Goal: Task Accomplishment & Management: Use online tool/utility

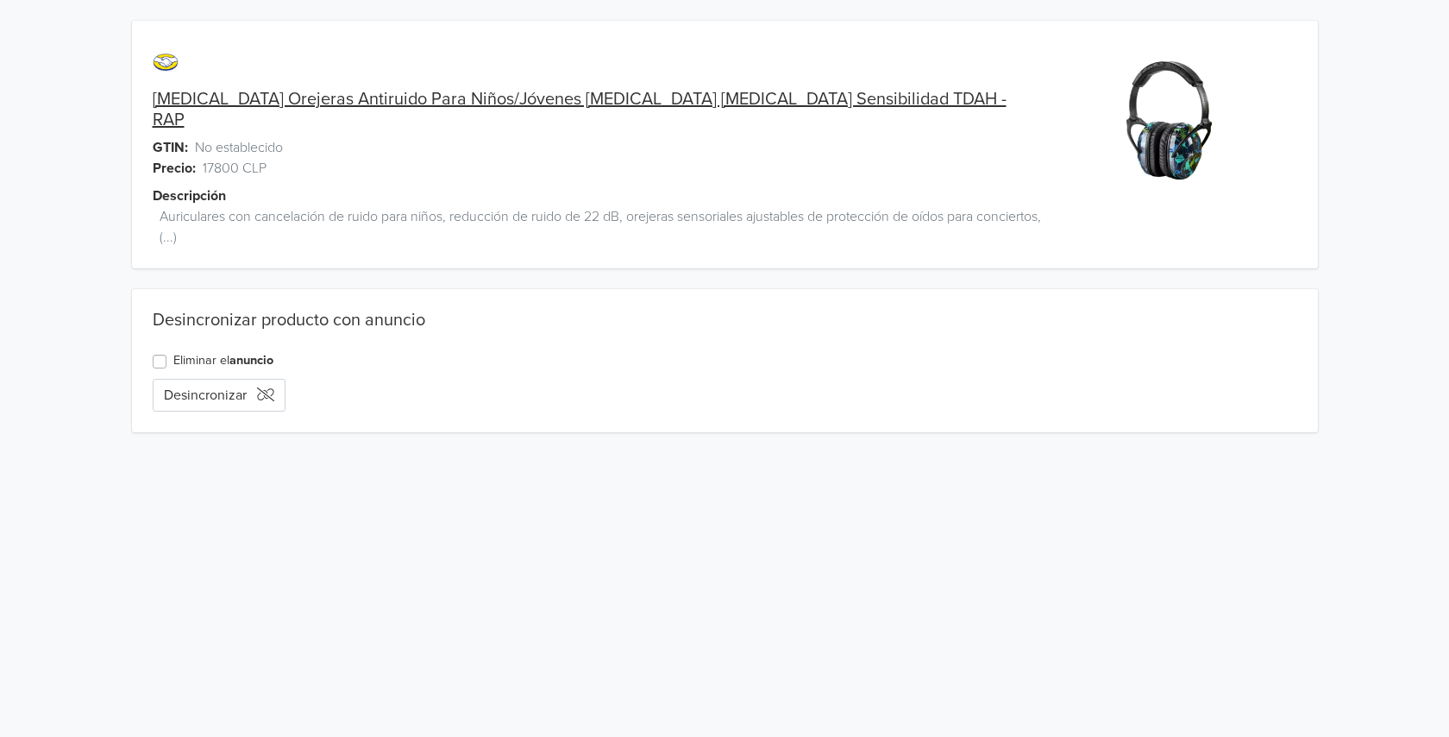
click at [279, 97] on link "[MEDICAL_DATA] Orejeras Antiruido Para Niños/Jóvenes [MEDICAL_DATA] [MEDICAL_DA…" at bounding box center [587, 109] width 869 height 41
click at [204, 379] on button "Desincronizar" at bounding box center [219, 395] width 133 height 33
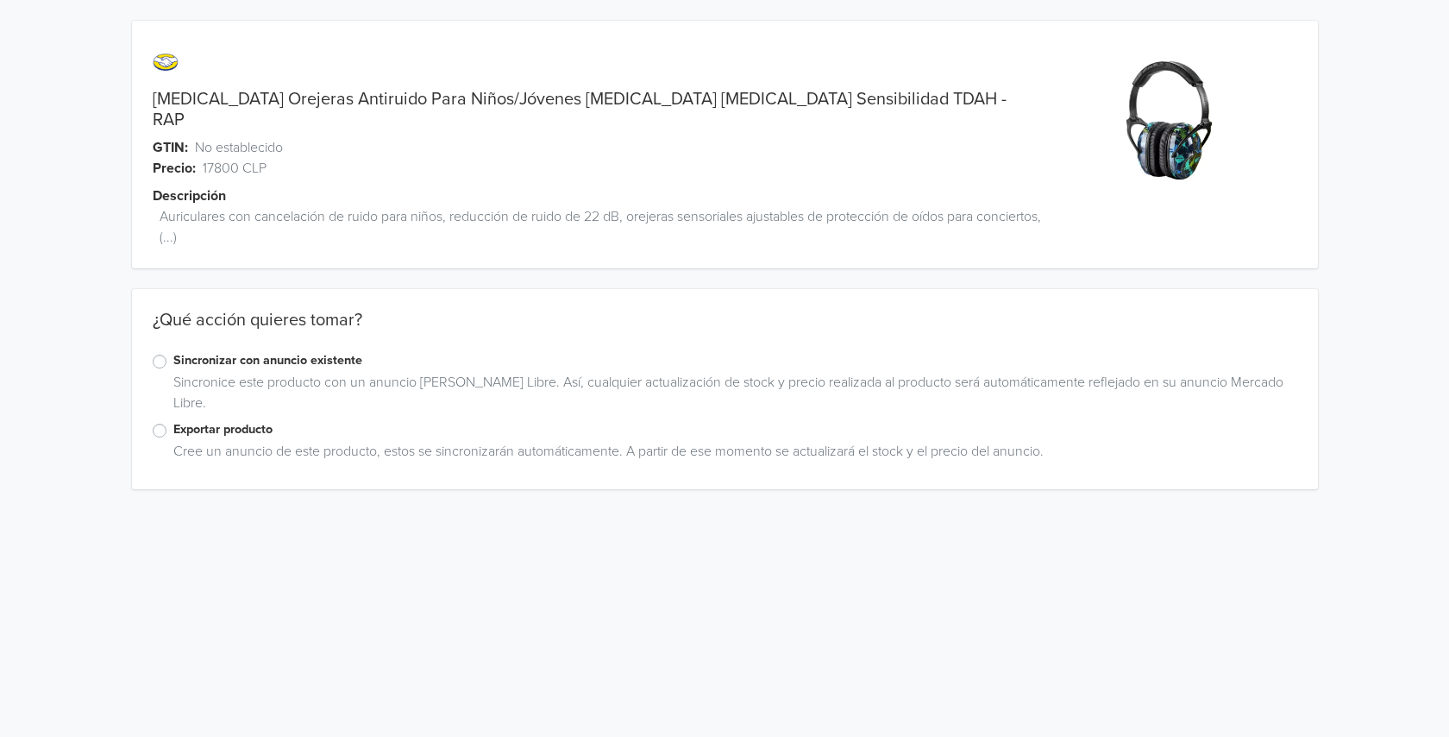
click at [191, 351] on label "Sincronizar con anuncio existente" at bounding box center [735, 360] width 1124 height 19
click at [0, 0] on input "Sincronizar con anuncio existente" at bounding box center [0, 0] width 0 height 0
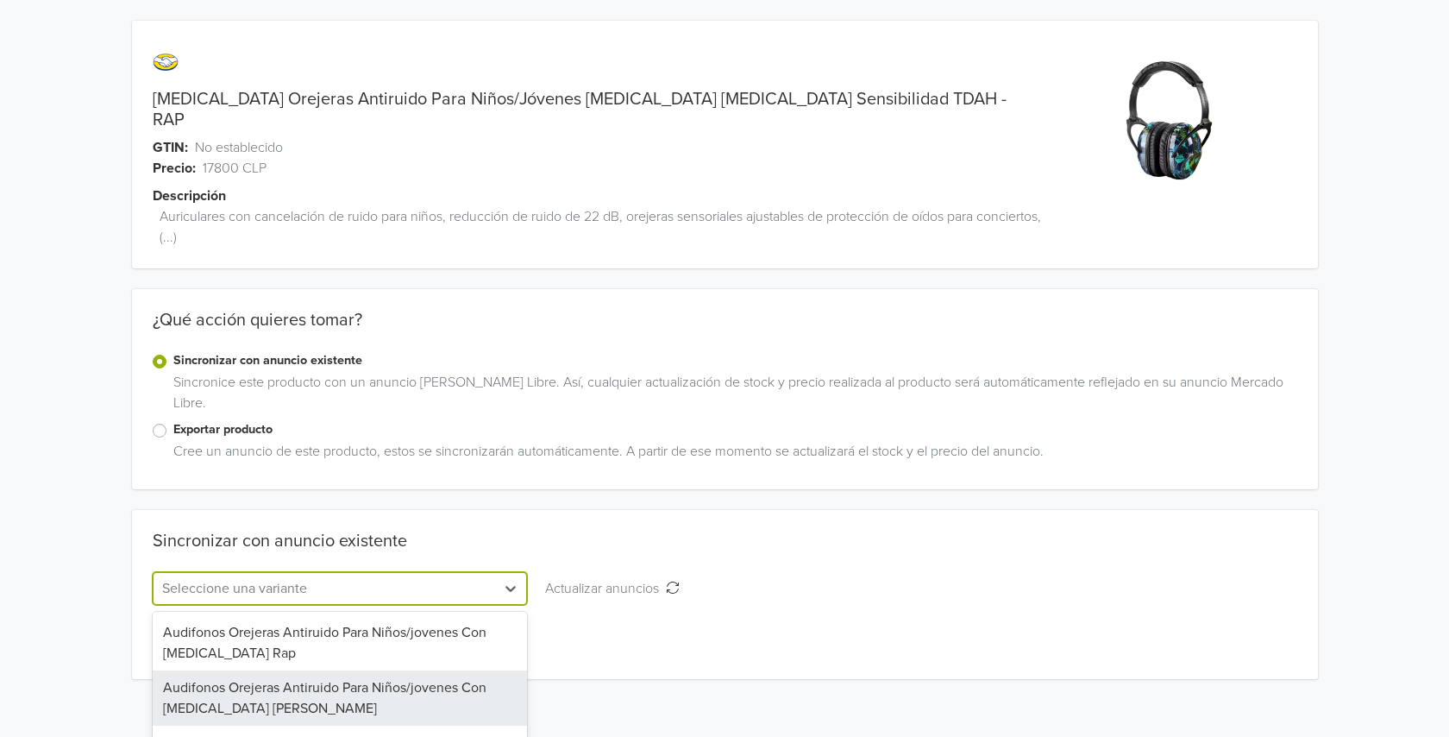
click at [206, 572] on div "56 results available. Use Up and Down to choose options, press Enter to select …" at bounding box center [340, 588] width 374 height 33
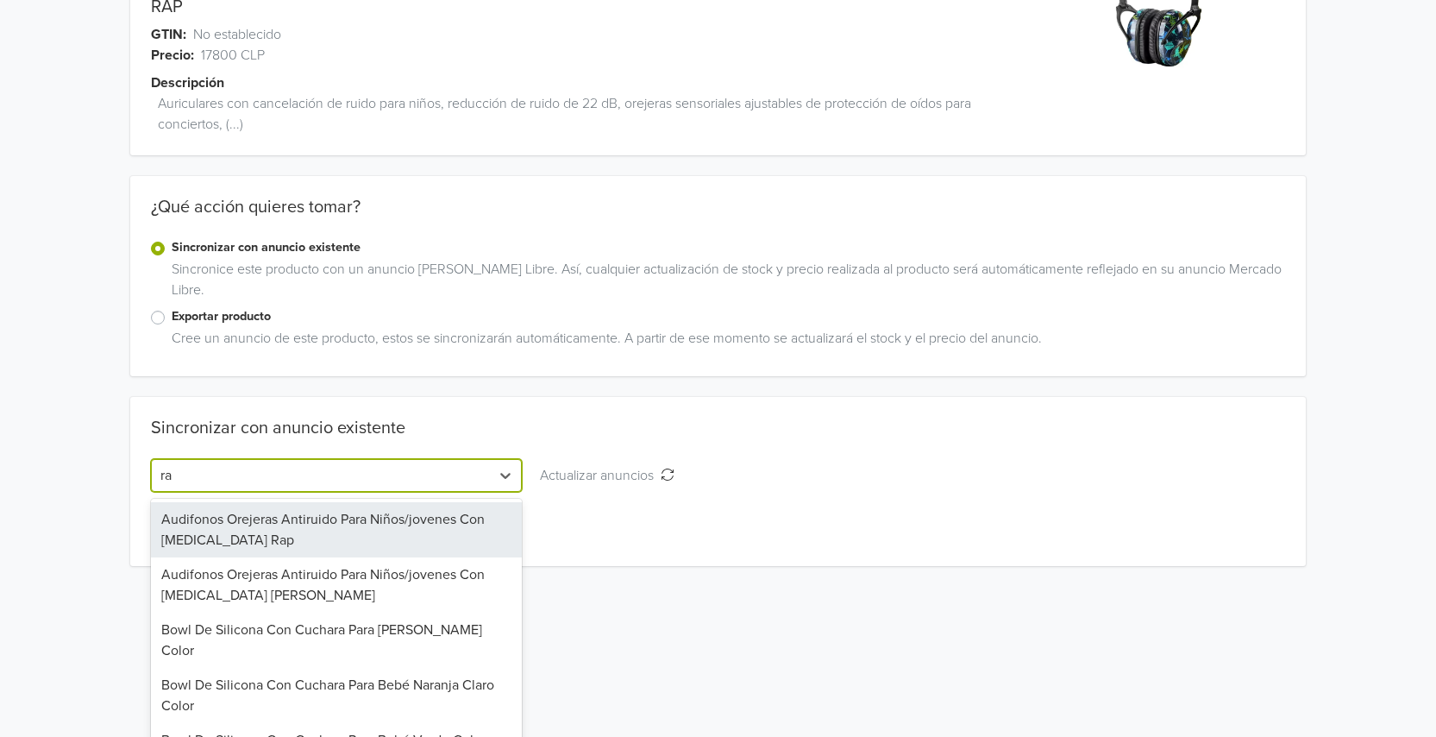
type input "rap"
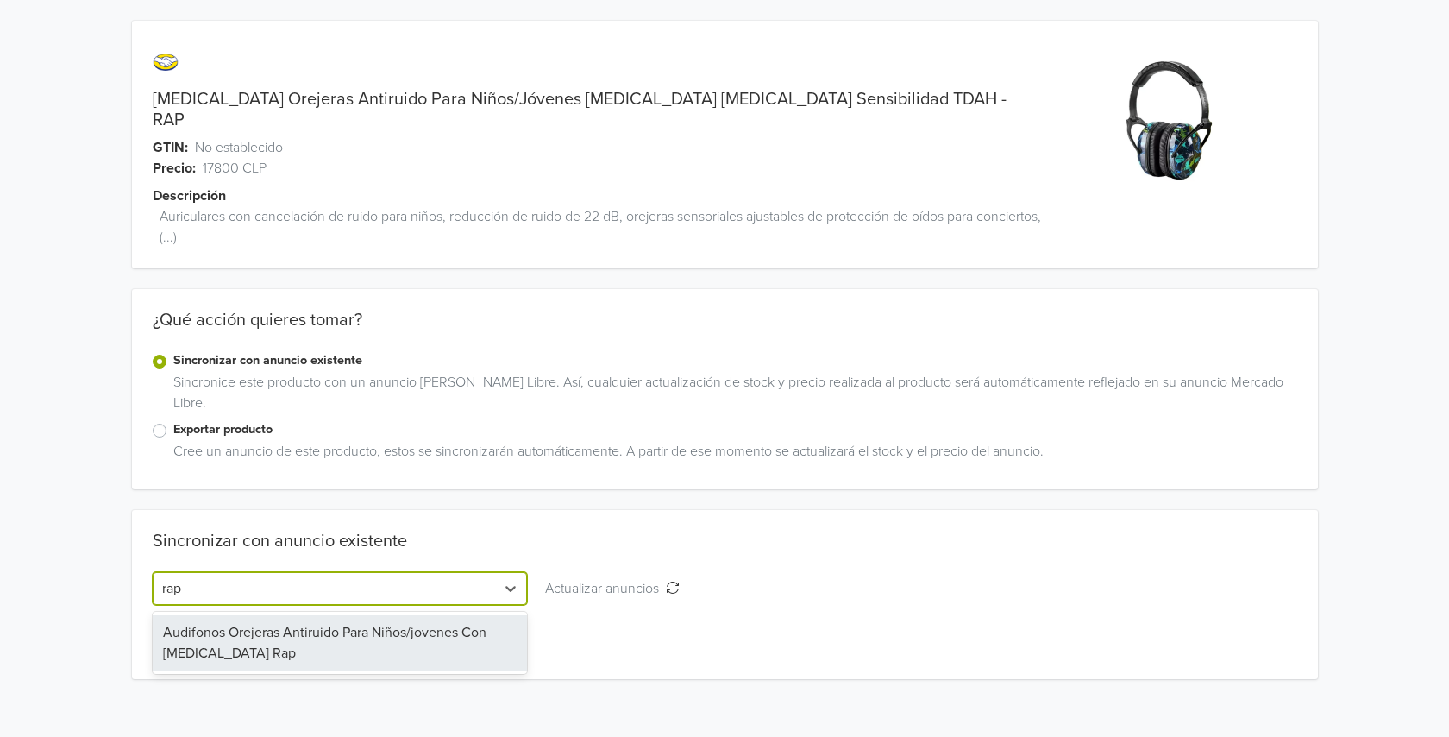
click at [247, 620] on div "Audifonos Orejeras Antiruido Para Niños/jovenes Con [MEDICAL_DATA] Rap" at bounding box center [340, 642] width 374 height 55
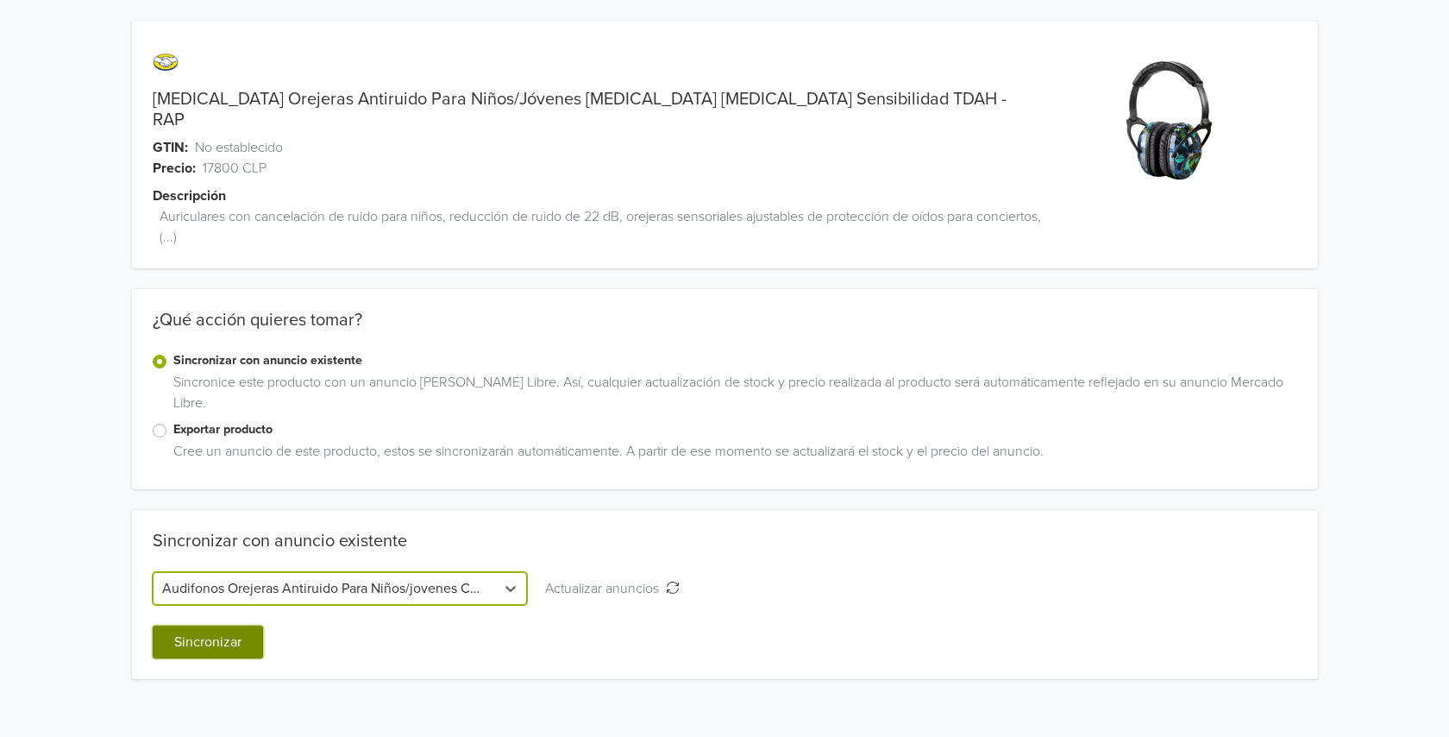
click at [221, 629] on button "Sincronizar" at bounding box center [208, 641] width 110 height 33
